Goal: Task Accomplishment & Management: Use online tool/utility

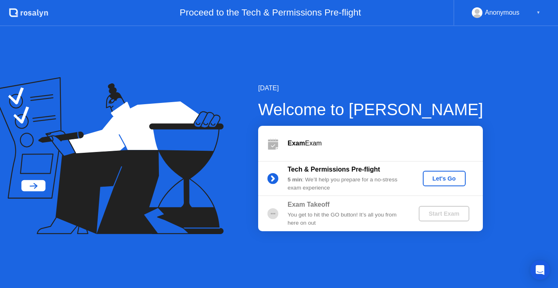
click at [438, 177] on div "Let's Go" at bounding box center [444, 178] width 36 height 7
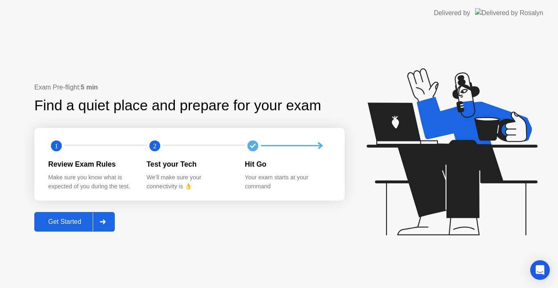
click at [66, 220] on div "Get Started" at bounding box center [65, 221] width 56 height 7
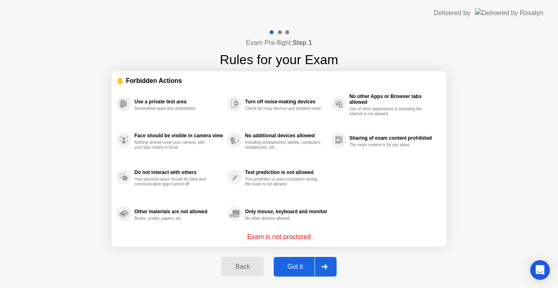
click at [300, 260] on button "Got it" at bounding box center [305, 267] width 63 height 20
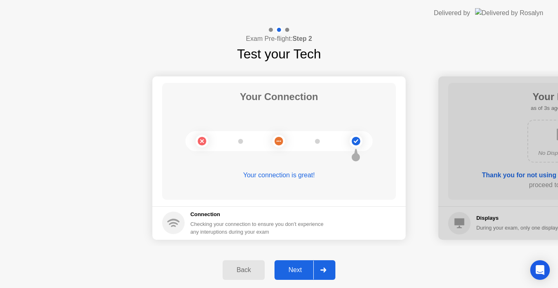
click at [300, 269] on div "Next" at bounding box center [295, 269] width 36 height 7
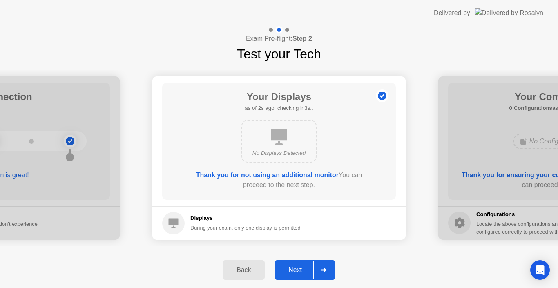
click at [300, 269] on div "Next" at bounding box center [295, 269] width 36 height 7
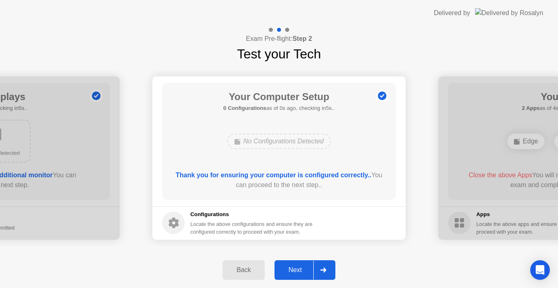
click at [300, 269] on div "Next" at bounding box center [295, 269] width 36 height 7
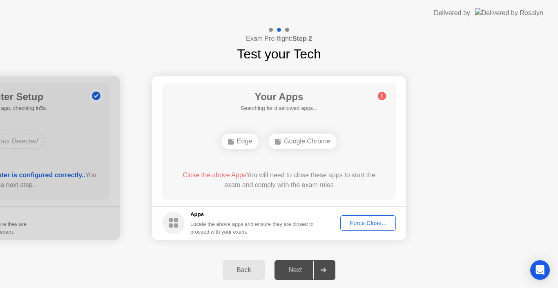
click at [374, 226] on div "Force Close..." at bounding box center [368, 223] width 50 height 7
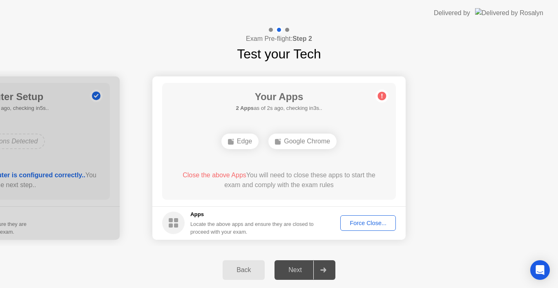
click at [359, 217] on button "Force Close..." at bounding box center [368, 223] width 56 height 16
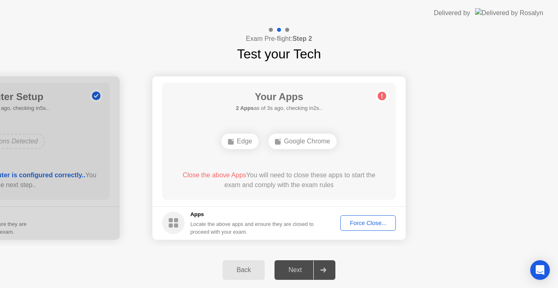
click at [360, 224] on div "Force Close..." at bounding box center [368, 223] width 50 height 7
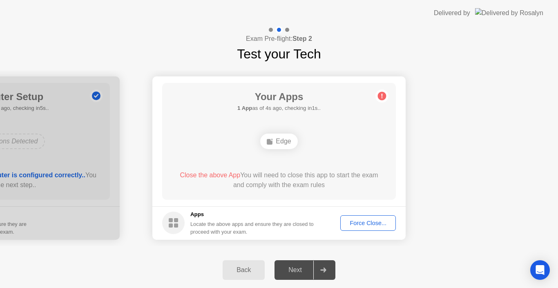
click at [362, 221] on div "Force Close..." at bounding box center [368, 223] width 50 height 7
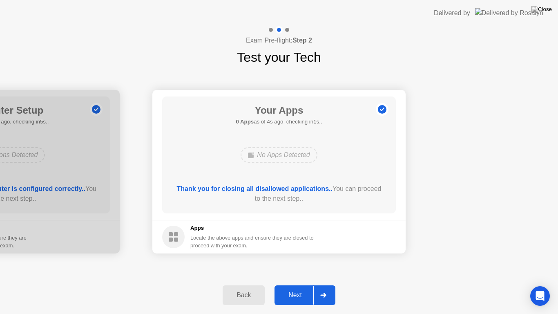
click at [295, 287] on div "Next" at bounding box center [295, 294] width 36 height 7
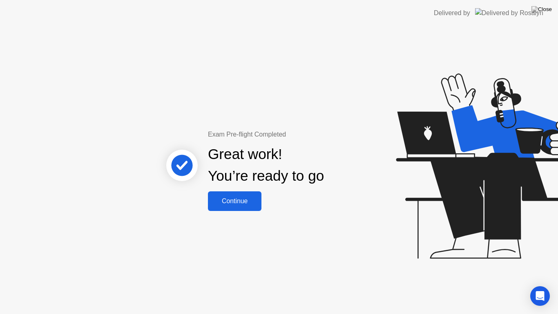
click at [249, 202] on div "Continue" at bounding box center [234, 200] width 49 height 7
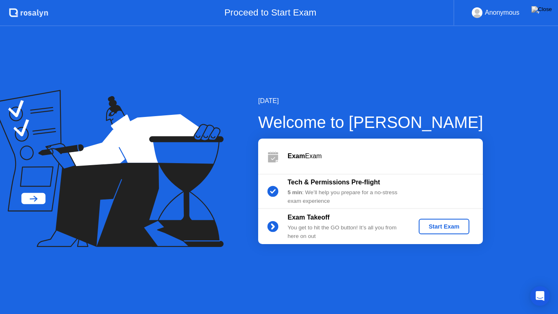
click at [447, 227] on div "Start Exam" at bounding box center [444, 226] width 44 height 7
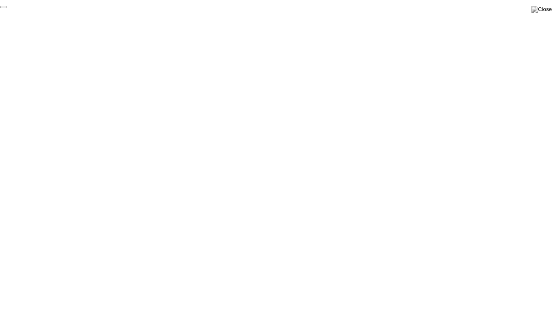
click div "End Proctoring Session"
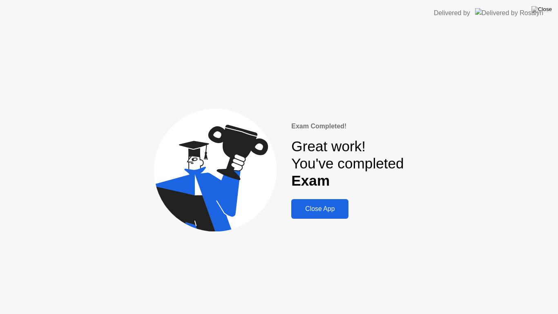
click at [327, 207] on div "Close App" at bounding box center [320, 208] width 52 height 7
